Goal: Find specific page/section: Find specific page/section

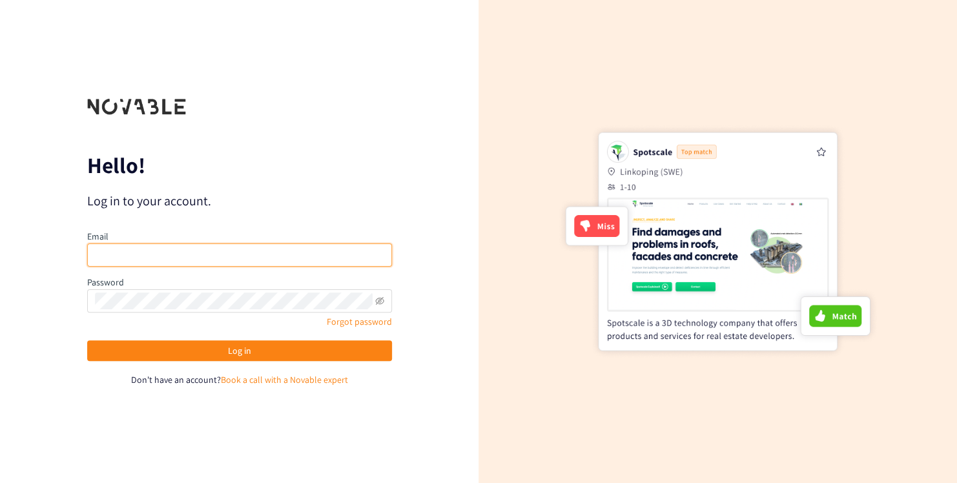
click at [138, 249] on input "email" at bounding box center [239, 254] width 305 height 23
type input "[PERSON_NAME][EMAIL_ADDRESS][PERSON_NAME][DOMAIN_NAME]"
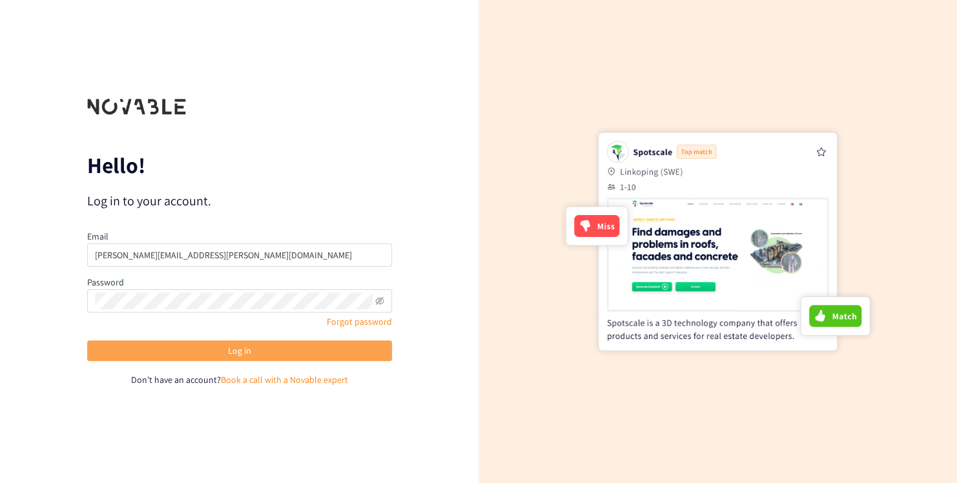
click at [248, 354] on span "Log in" at bounding box center [239, 350] width 23 height 14
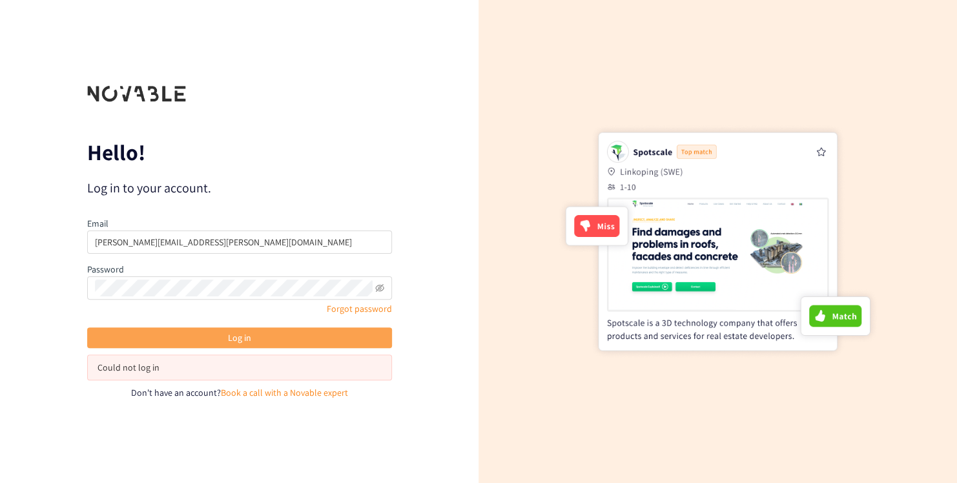
click at [231, 329] on button "Log in" at bounding box center [239, 337] width 305 height 21
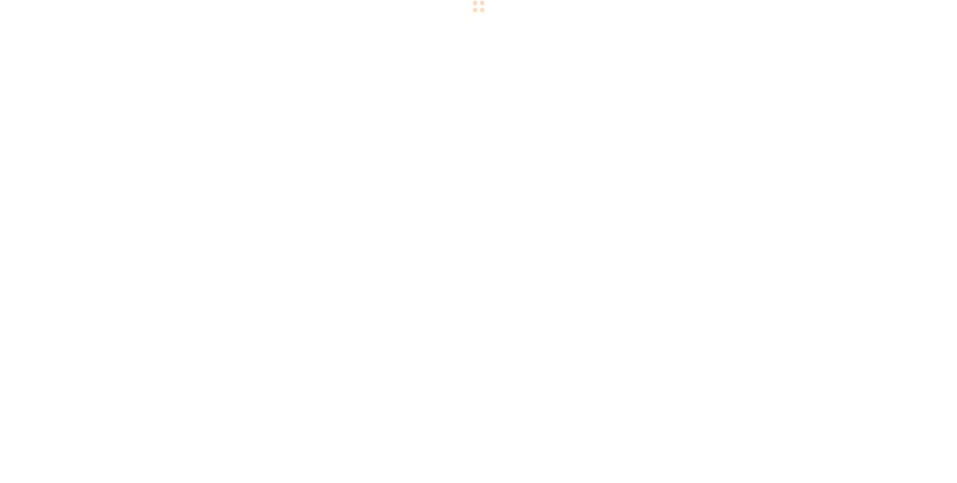
click at [238, 350] on body "We value your privacy We use cookies to enhance your browsing experience, serve…" at bounding box center [478, 241] width 957 height 483
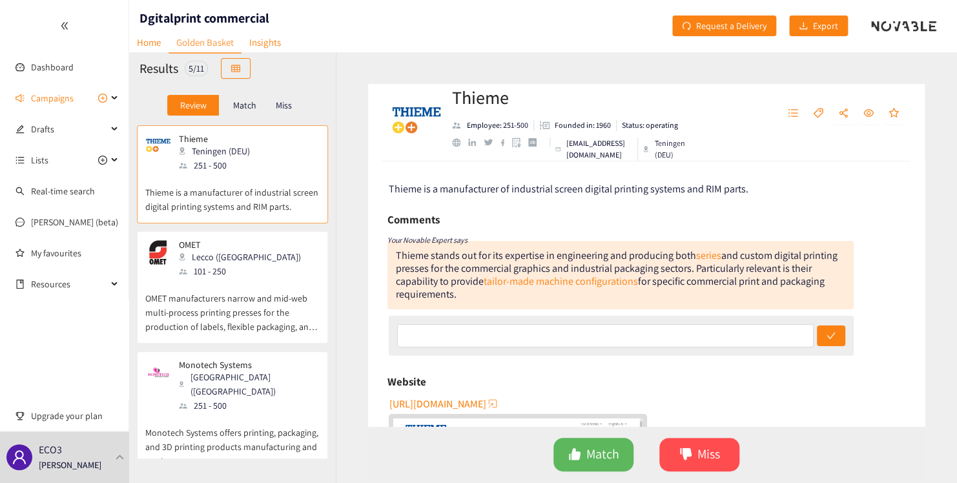
click at [206, 178] on p "Thieme is a manufacturer of industrial screen digital printing systems and RIM …" at bounding box center [232, 192] width 174 height 41
click at [591, 451] on span "Match" at bounding box center [602, 454] width 33 height 20
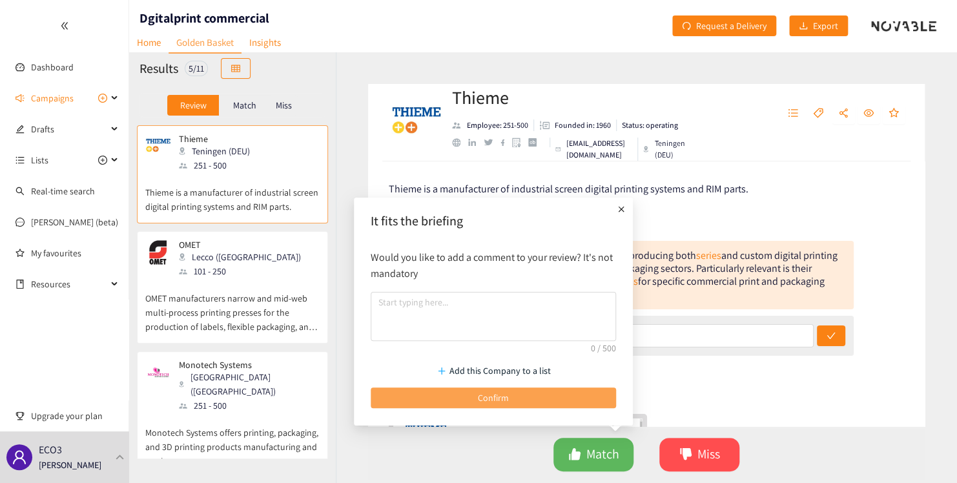
click at [490, 395] on span "Confirm" at bounding box center [493, 397] width 31 height 14
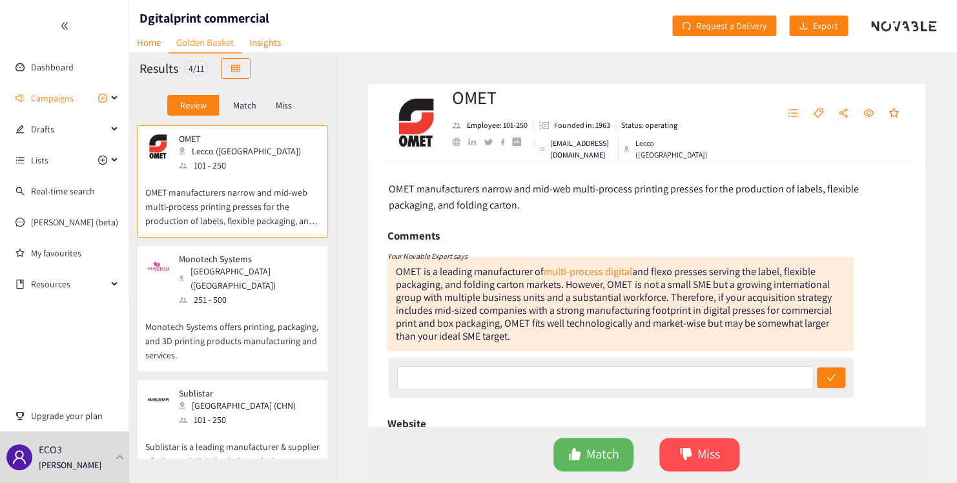
click at [224, 169] on div "101 - 250" at bounding box center [244, 165] width 130 height 14
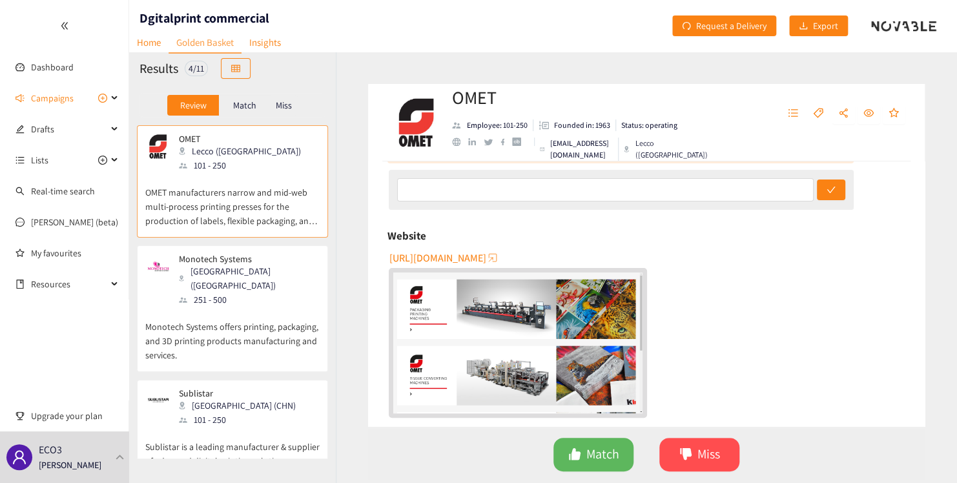
scroll to position [194, 0]
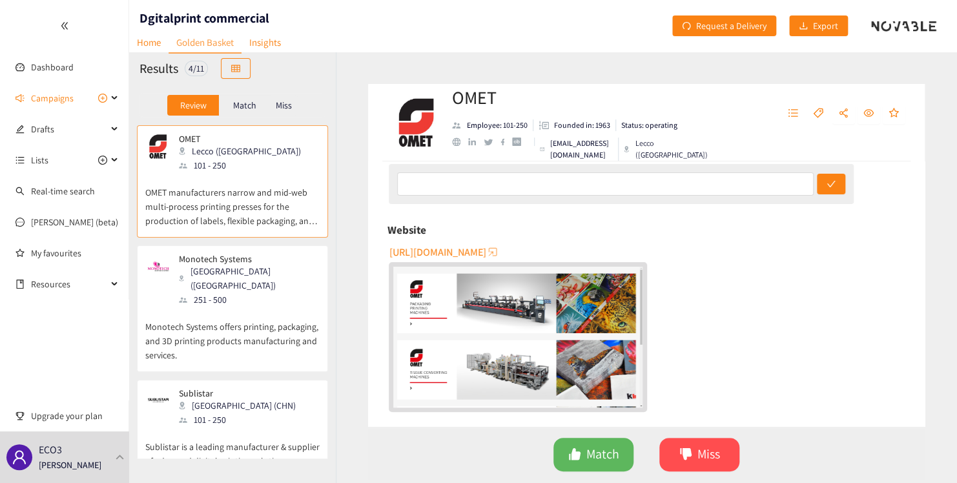
click at [222, 292] on div "251 - 500" at bounding box center [248, 299] width 139 height 14
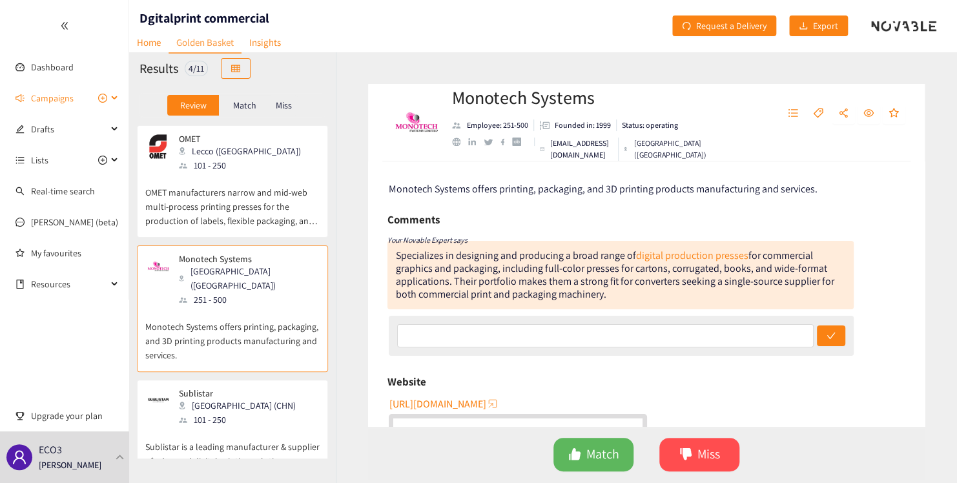
click at [111, 98] on div "Campaigns" at bounding box center [64, 98] width 129 height 26
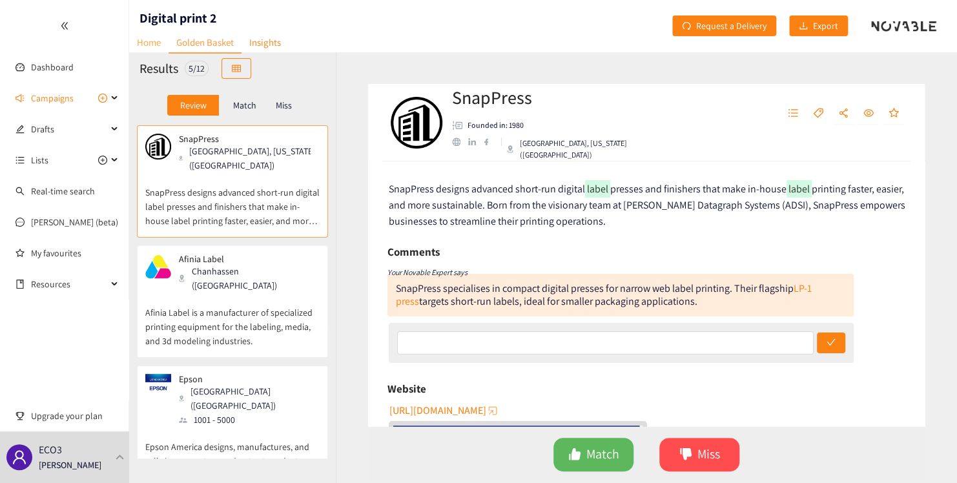
click at [148, 42] on link "Home" at bounding box center [148, 42] width 39 height 20
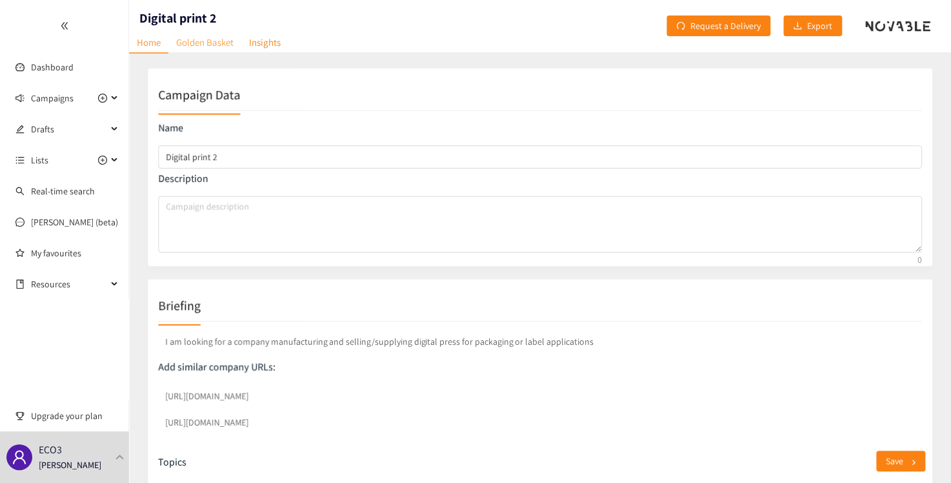
click at [205, 42] on link "Golden Basket" at bounding box center [204, 42] width 73 height 20
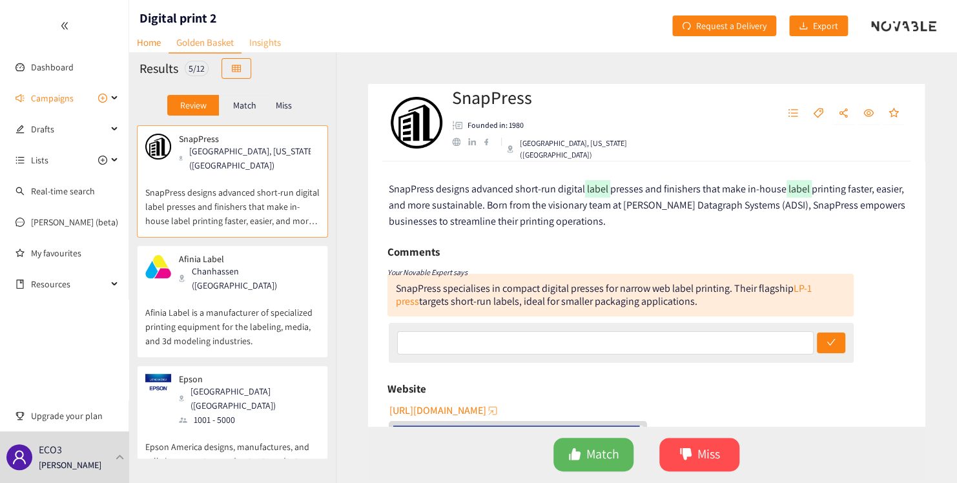
click at [258, 44] on link "Insights" at bounding box center [264, 42] width 47 height 20
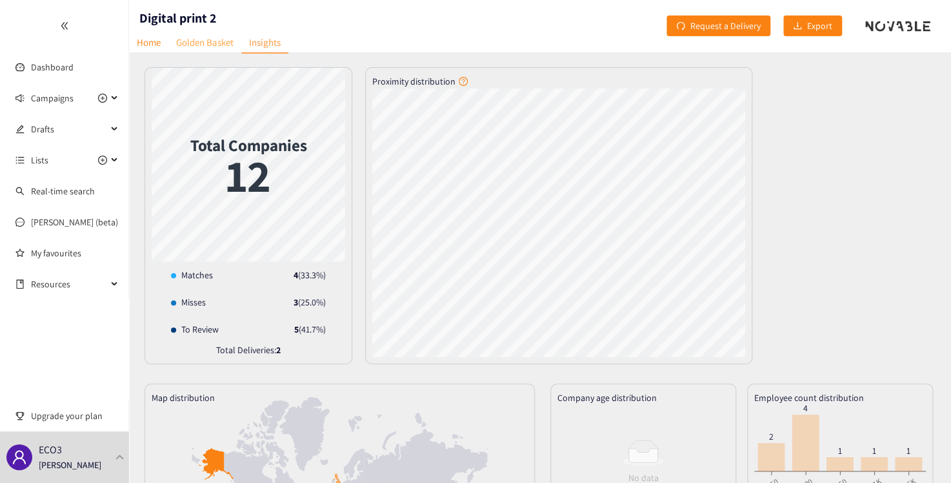
click at [191, 41] on link "Golden Basket" at bounding box center [204, 42] width 73 height 20
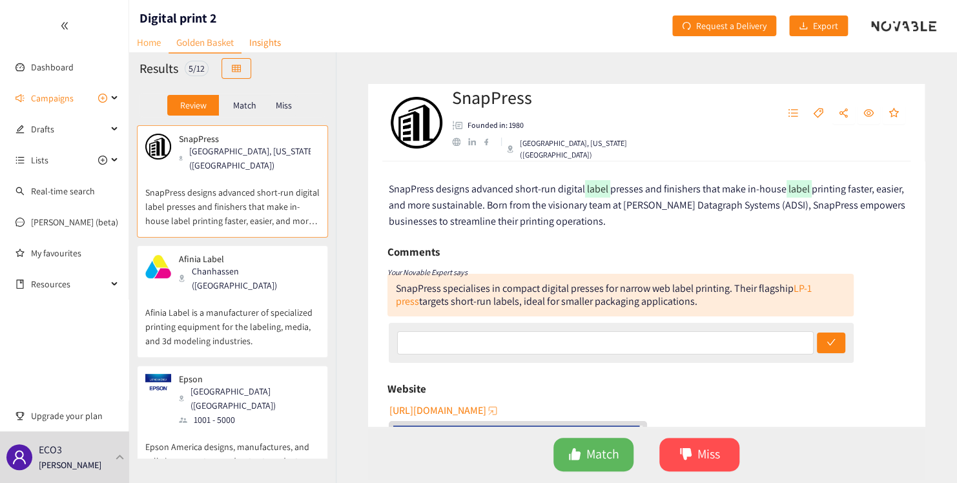
click at [146, 43] on link "Home" at bounding box center [148, 42] width 39 height 20
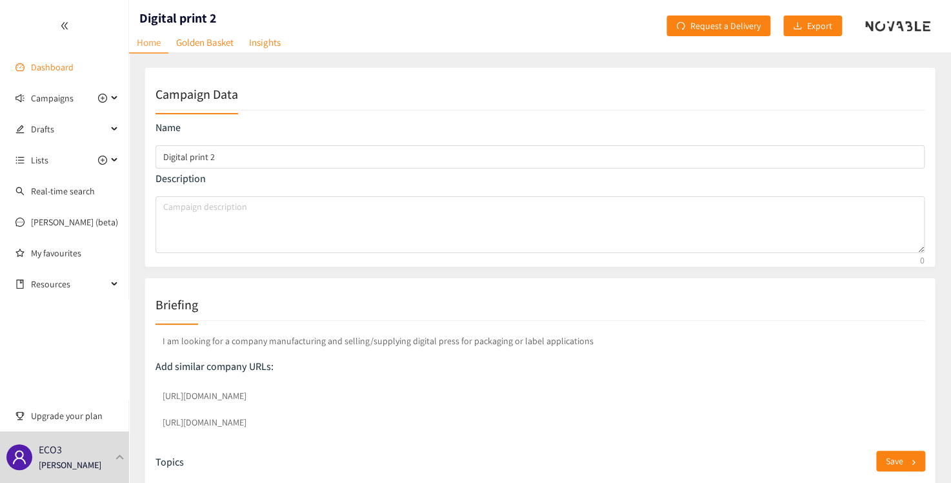
click at [50, 65] on link "Dashboard" at bounding box center [52, 67] width 43 height 12
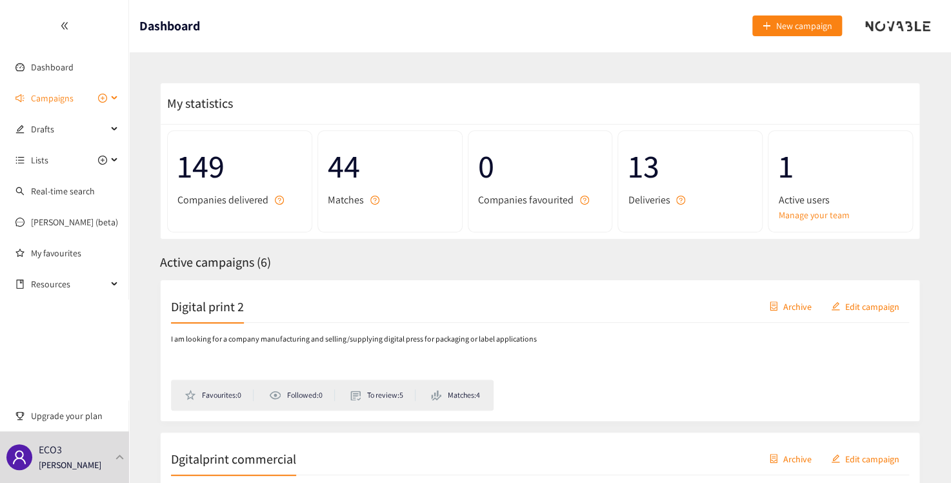
click at [77, 101] on span "Campaigns" at bounding box center [69, 98] width 76 height 26
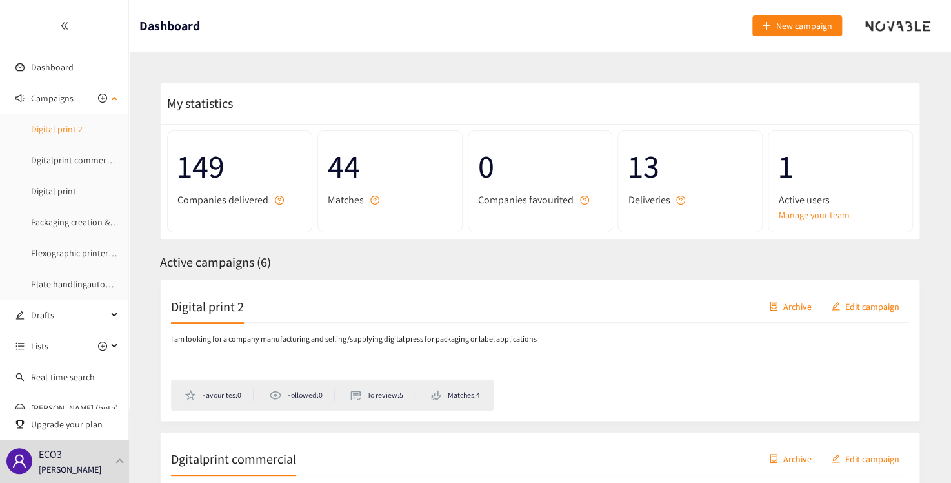
click at [77, 127] on link "Digital print 2" at bounding box center [57, 129] width 52 height 12
click at [54, 190] on link "Digital print" at bounding box center [53, 191] width 45 height 12
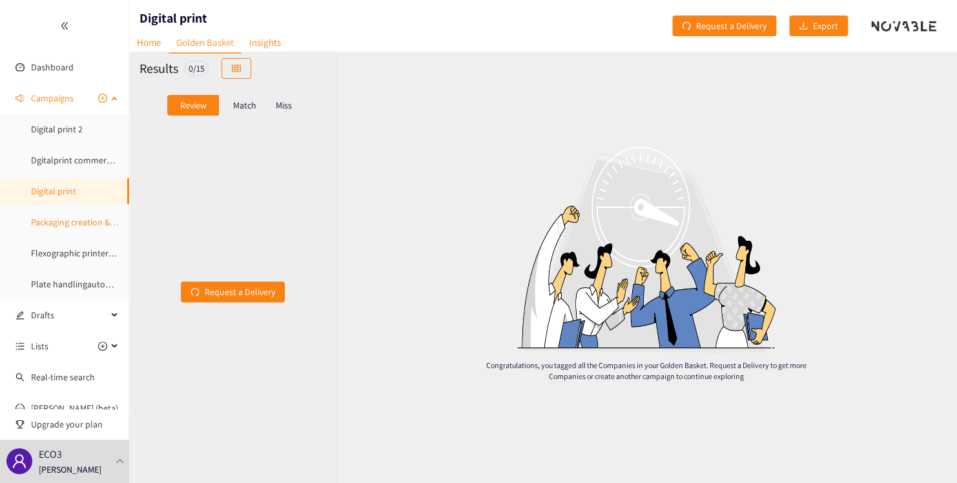
click at [55, 222] on link "Packaging creation & design servces" at bounding box center [99, 222] width 136 height 12
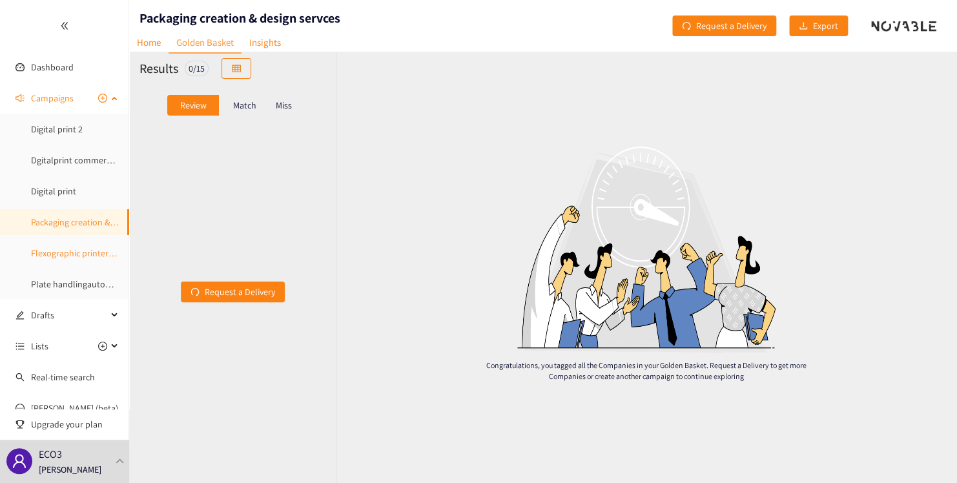
click at [68, 253] on link "Flexographic printers Europe" at bounding box center [86, 253] width 111 height 12
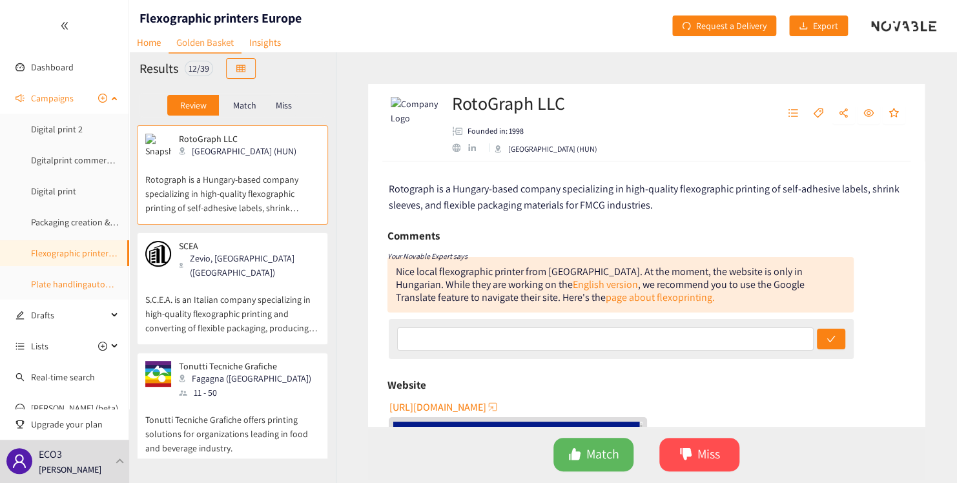
click at [56, 281] on link "Plate handlingautomation" at bounding box center [82, 284] width 102 height 12
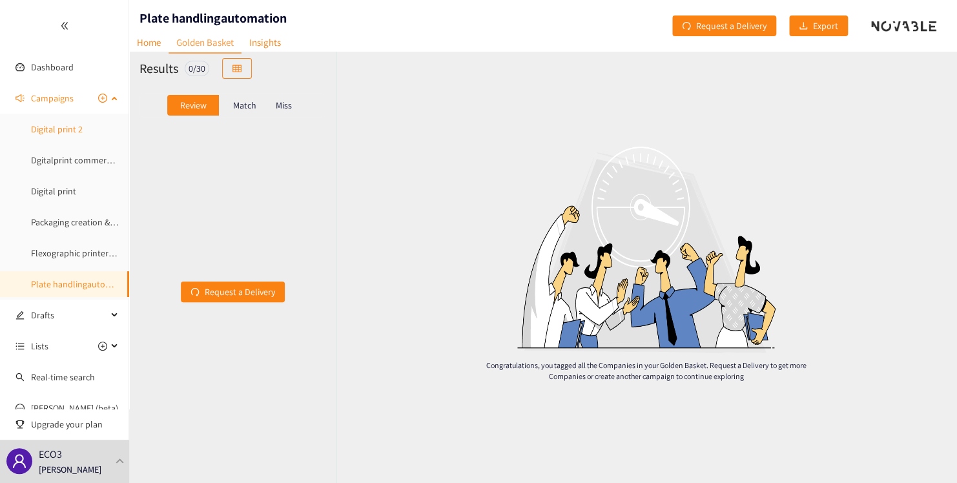
click at [55, 129] on link "Digital print 2" at bounding box center [57, 129] width 52 height 12
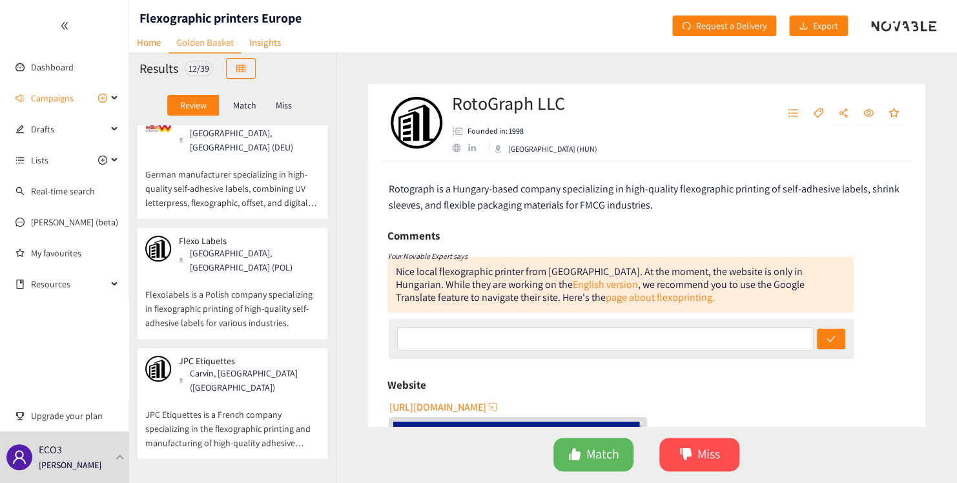
scroll to position [315, 0]
